Goal: Find specific page/section: Find specific page/section

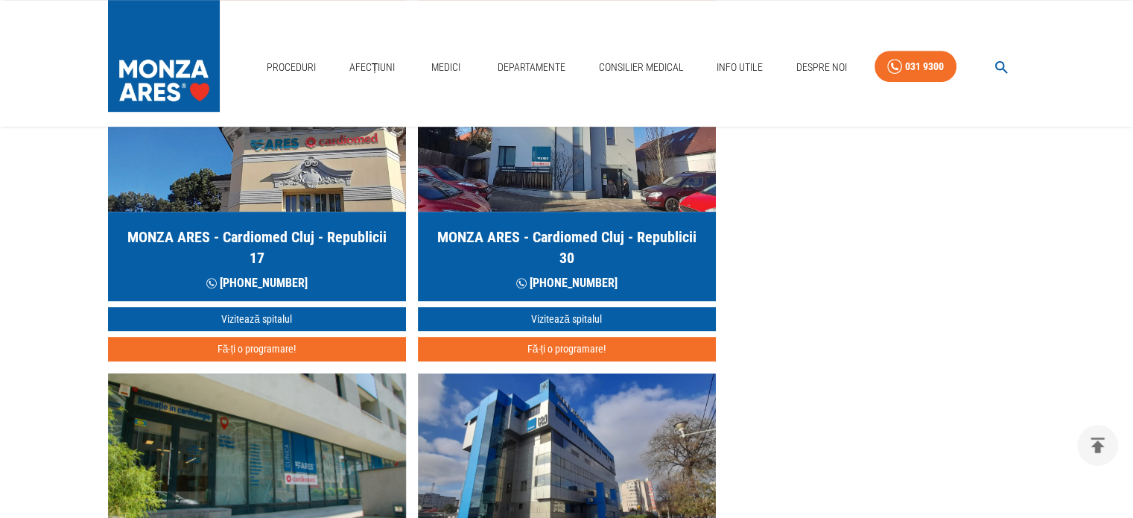
scroll to position [894, 0]
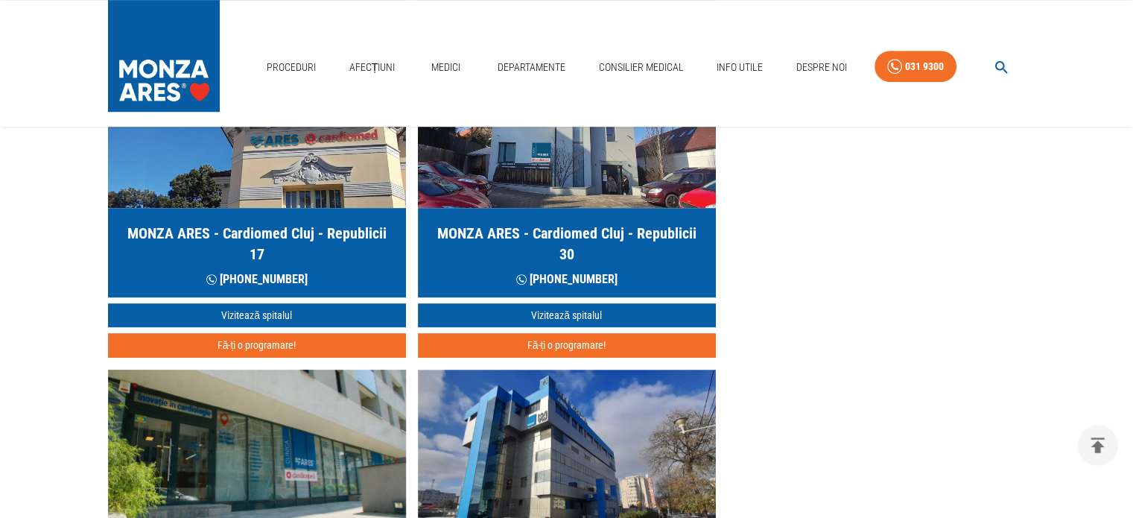
click at [274, 244] on h5 "MONZA ARES - Cardiomed Cluj - Republicii 17" at bounding box center [257, 244] width 274 height 42
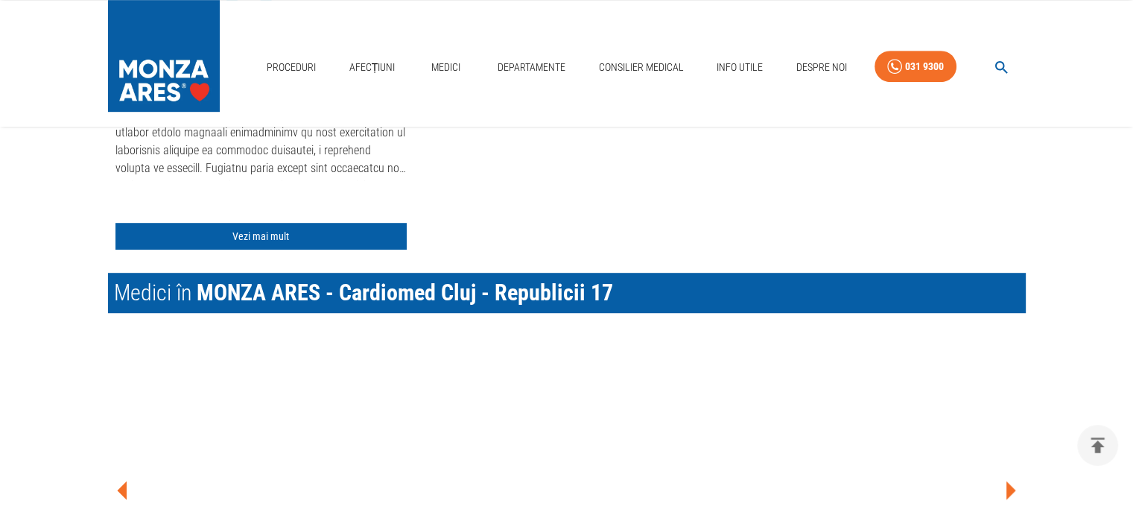
scroll to position [894, 0]
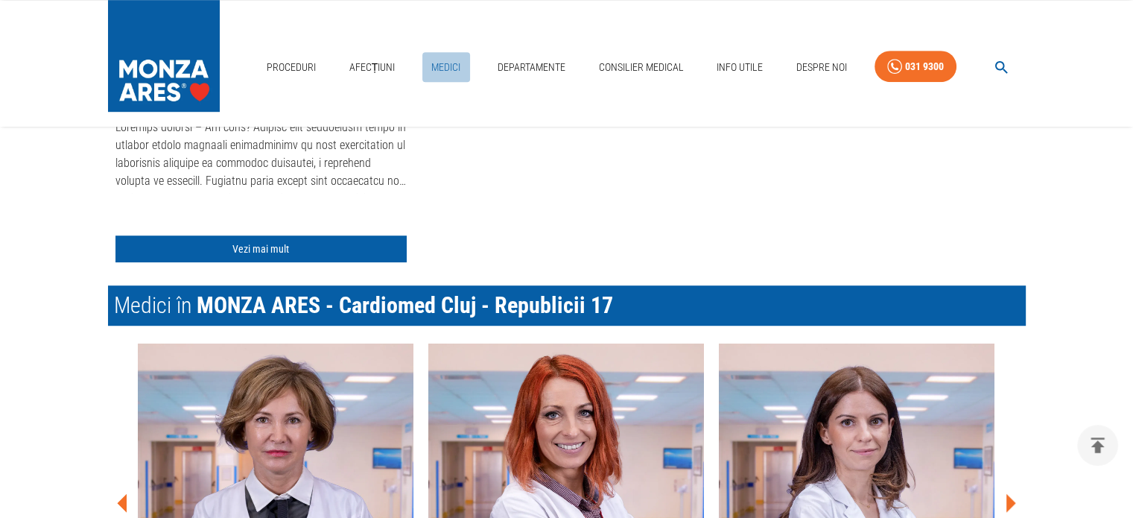
click at [441, 63] on link "Medici" at bounding box center [446, 67] width 48 height 31
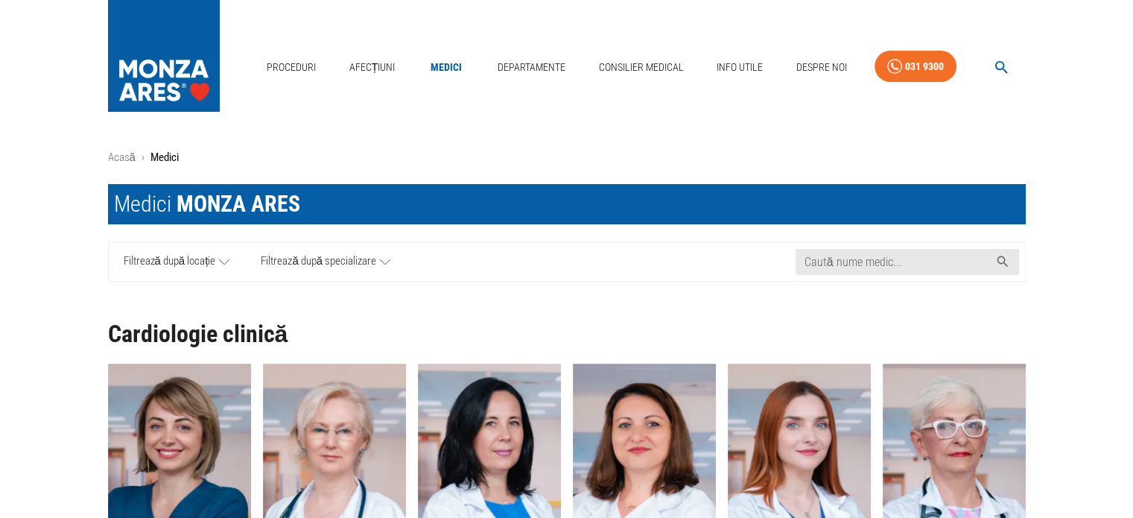
click at [384, 260] on icon at bounding box center [385, 261] width 10 height 19
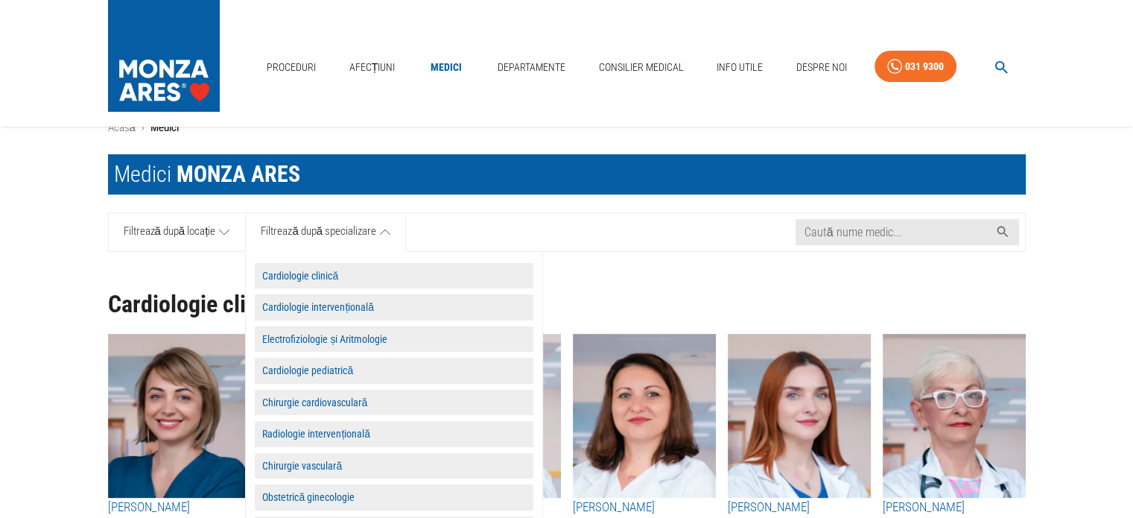
scroll to position [149, 0]
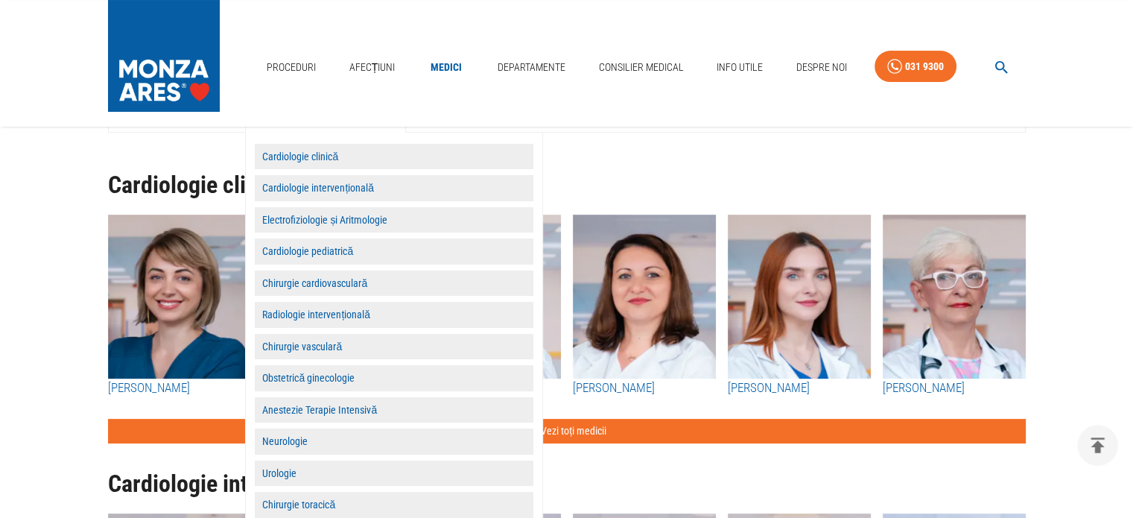
click at [337, 378] on button "Obstetrică ginecologie" at bounding box center [394, 378] width 279 height 26
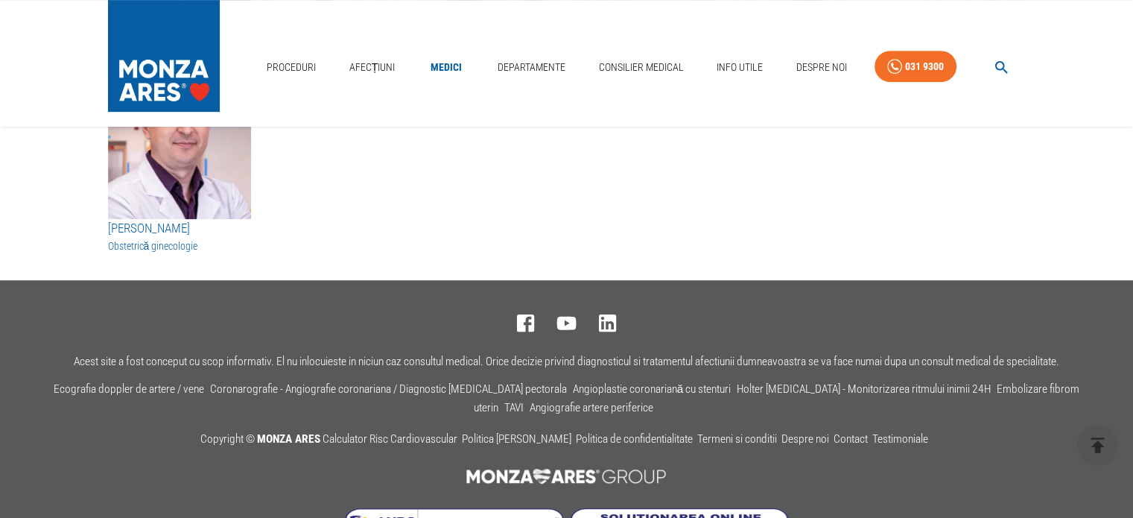
scroll to position [778, 0]
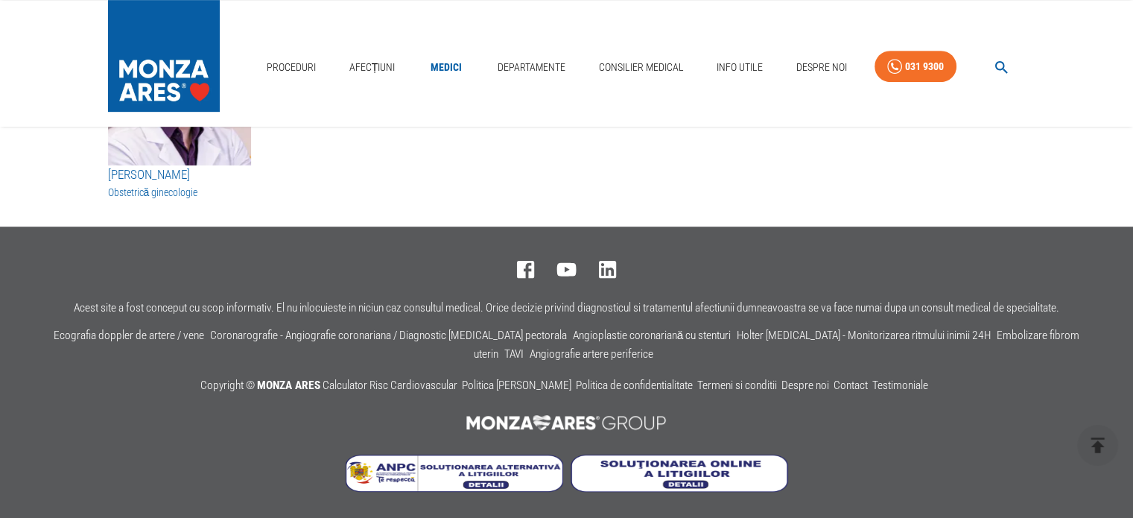
click at [520, 271] on icon at bounding box center [525, 269] width 17 height 17
